Goal: Find specific page/section: Find specific page/section

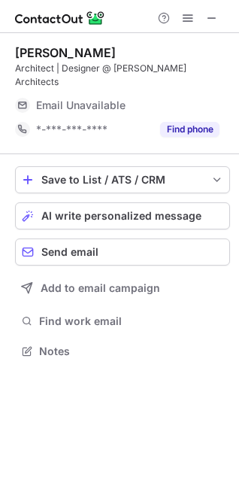
scroll to position [327, 239]
click at [205, 17] on button at bounding box center [212, 18] width 18 height 18
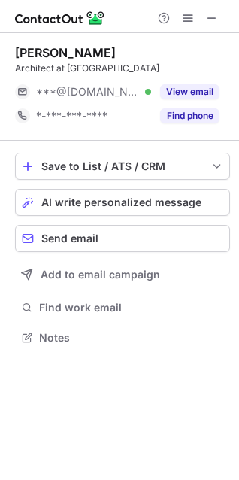
scroll to position [327, 239]
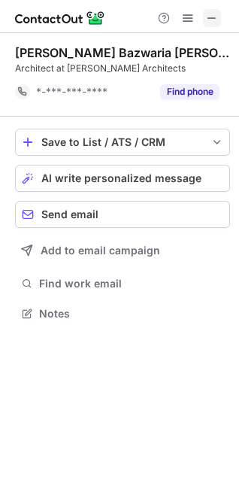
scroll to position [303, 239]
click at [213, 16] on span at bounding box center [212, 18] width 12 height 12
